Goal: Task Accomplishment & Management: Manage account settings

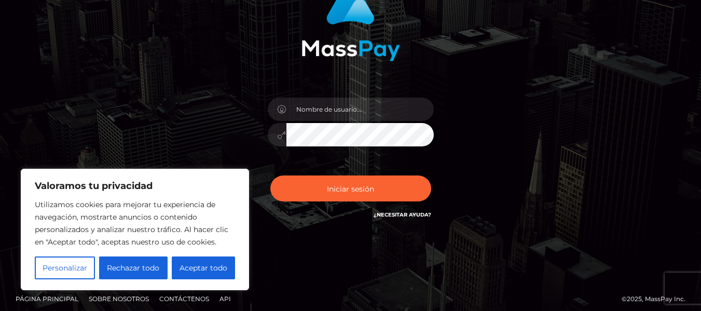
scroll to position [109, 0]
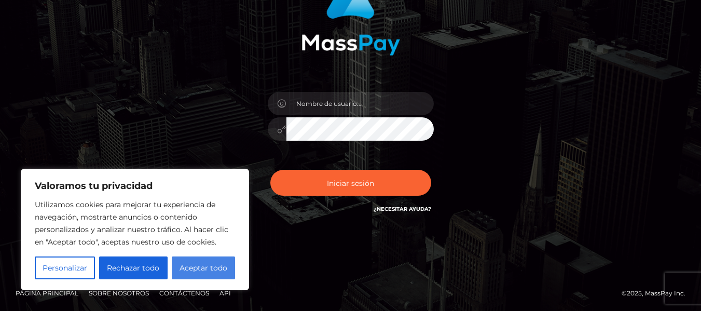
click at [198, 273] on button "Aceptar todo" at bounding box center [203, 267] width 63 height 23
checkbox input "true"
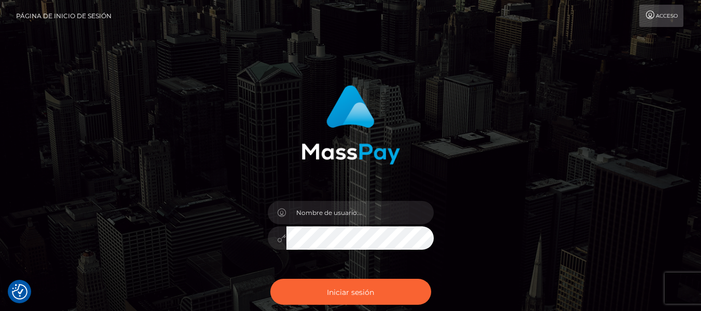
scroll to position [0, 0]
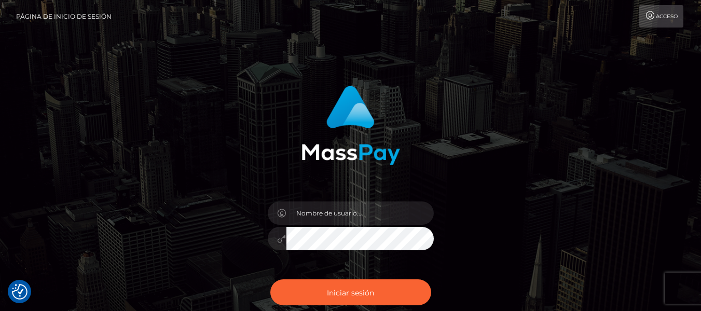
click at [645, 15] on icon at bounding box center [650, 15] width 11 height 8
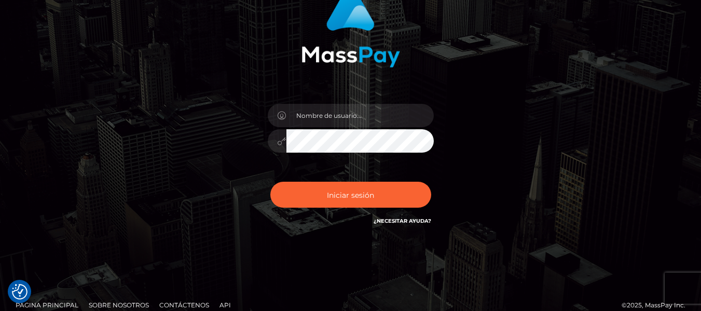
scroll to position [109, 0]
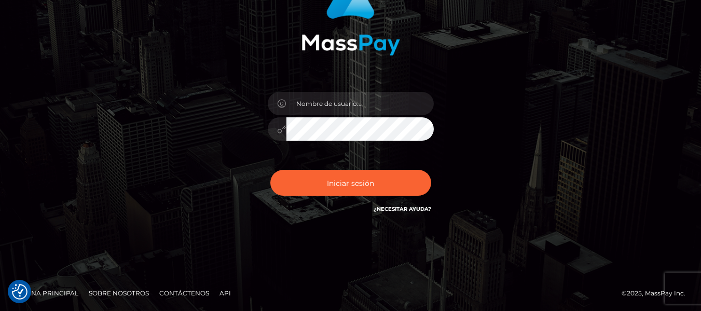
click at [408, 208] on font "¿Necesitar ayuda?" at bounding box center [403, 208] width 58 height 7
click at [357, 91] on div at bounding box center [351, 123] width 182 height 79
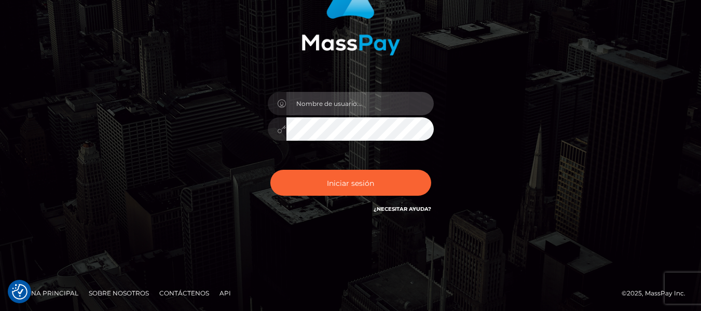
click at [355, 109] on input "text" at bounding box center [359, 103] width 147 height 23
type input "[EMAIL_ADDRESS][DOMAIN_NAME]"
click at [270, 170] on button "Iniciar sesión" at bounding box center [350, 183] width 161 height 26
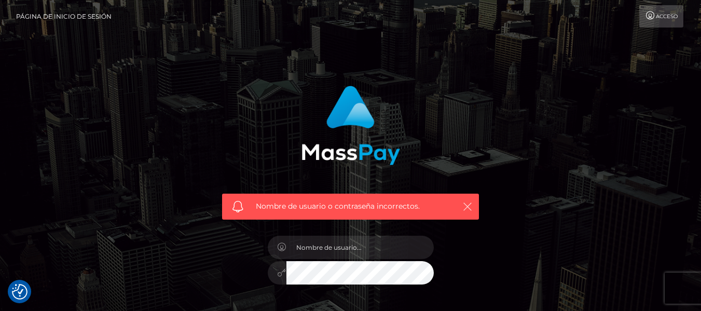
click at [470, 206] on icon "button" at bounding box center [467, 206] width 10 height 10
click at [665, 18] on font "Acceso" at bounding box center [667, 16] width 22 height 7
